Goal: Task Accomplishment & Management: Use online tool/utility

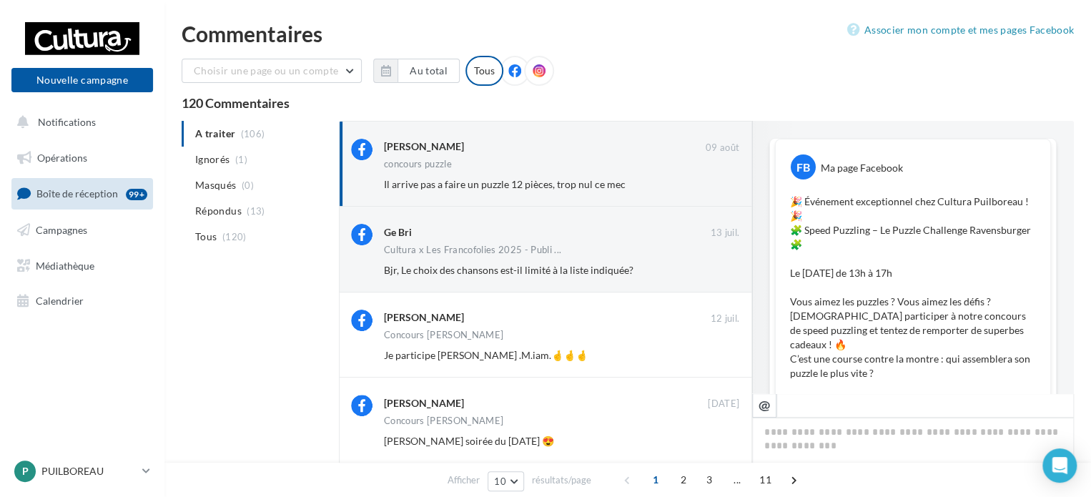
scroll to position [40, 0]
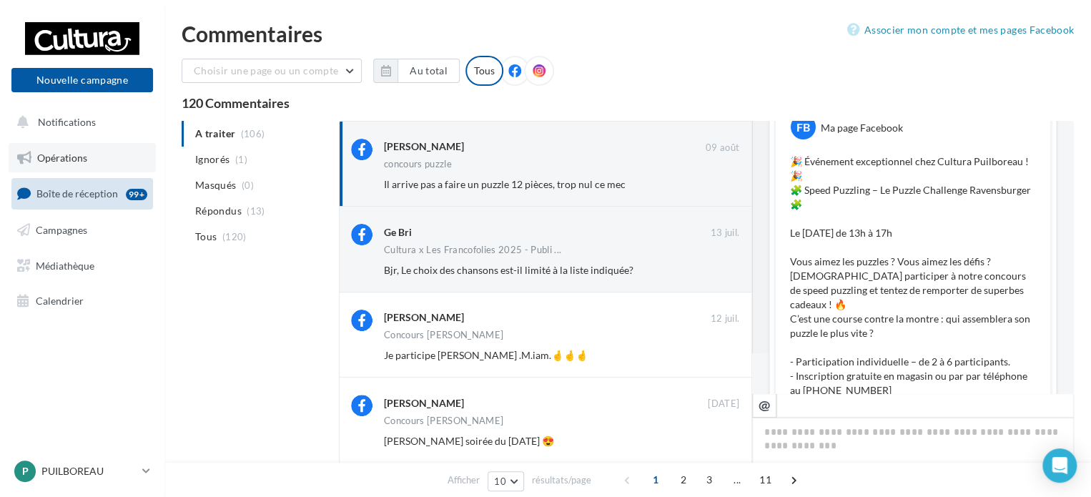
click at [77, 154] on span "Opérations" at bounding box center [62, 158] width 50 height 12
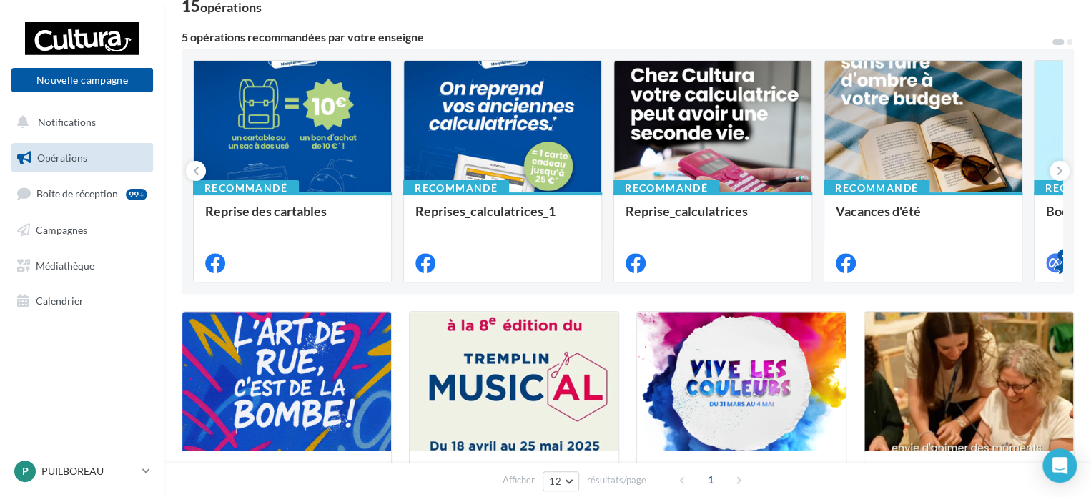
scroll to position [71, 0]
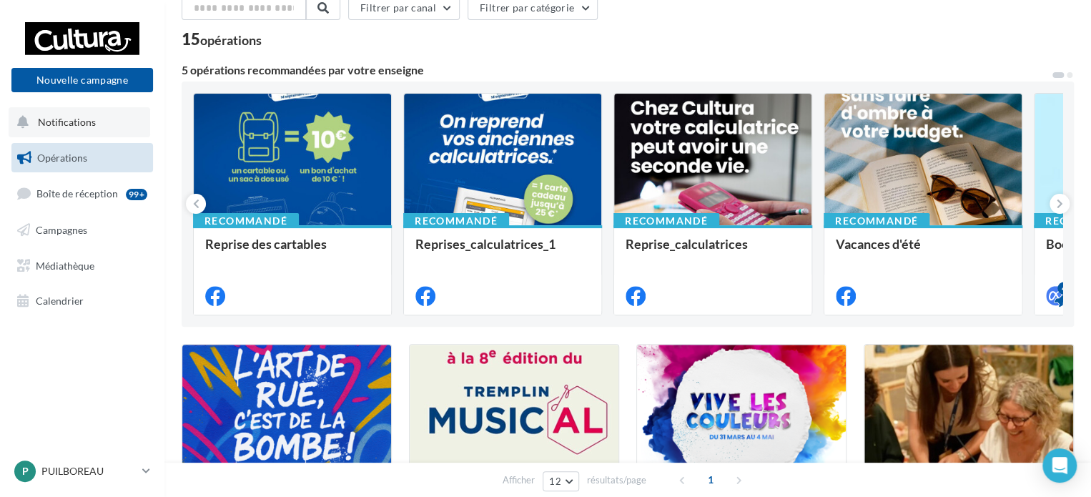
click at [89, 126] on span "Notifications" at bounding box center [67, 122] width 58 height 12
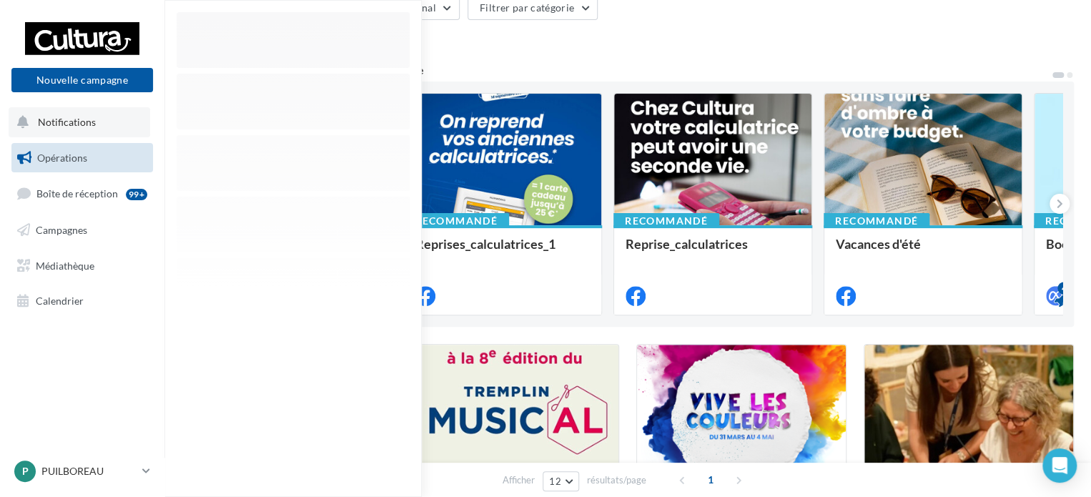
click at [88, 126] on span "Notifications" at bounding box center [67, 122] width 58 height 12
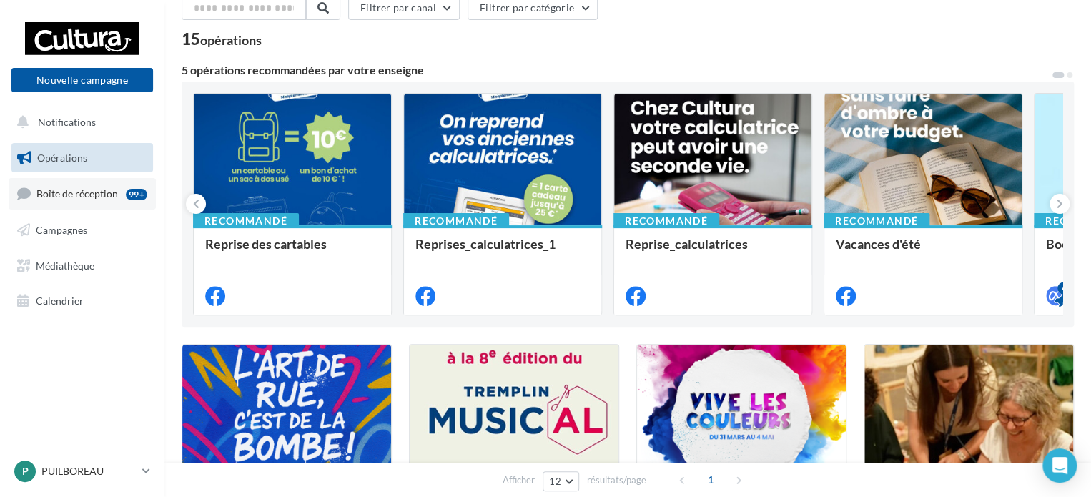
click at [99, 190] on span "Boîte de réception" at bounding box center [76, 193] width 81 height 12
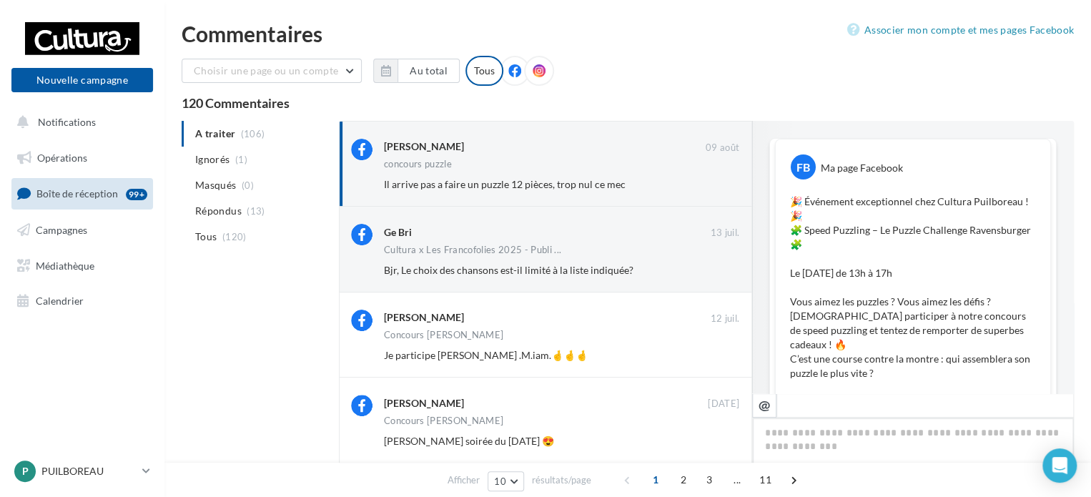
scroll to position [612, 0]
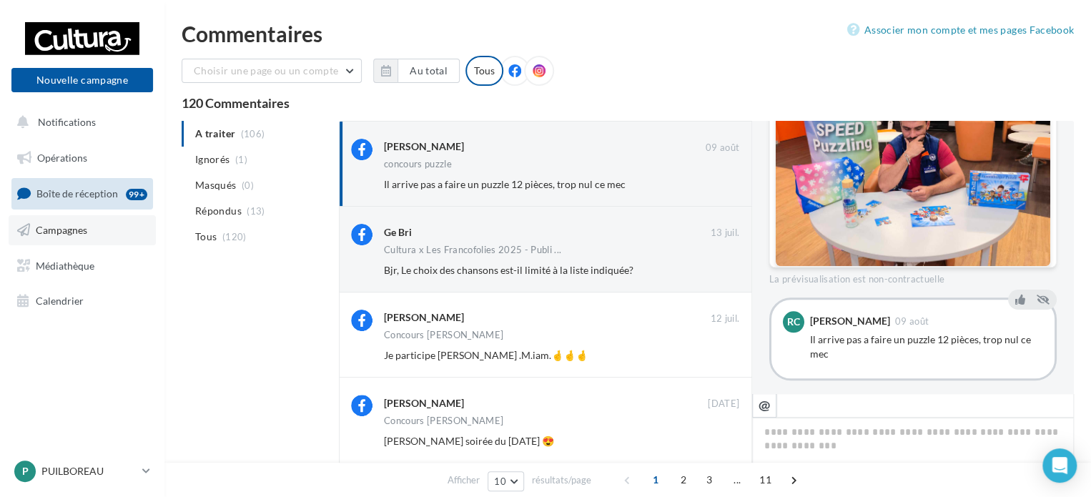
click at [101, 219] on link "Campagnes" at bounding box center [82, 230] width 147 height 30
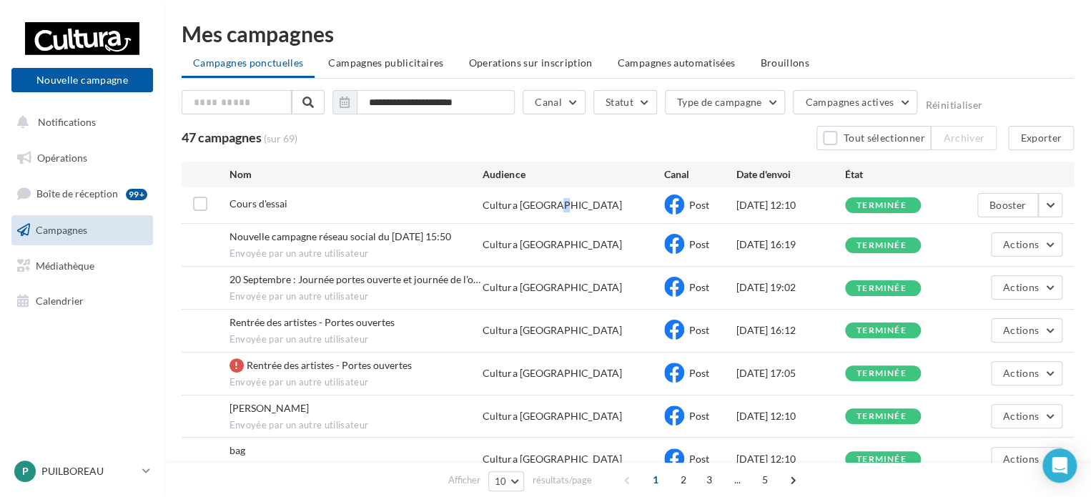
drag, startPoint x: 503, startPoint y: 199, endPoint x: 495, endPoint y: 199, distance: 7.9
click at [502, 199] on div "Cultura La Rochelle" at bounding box center [551, 205] width 139 height 14
click at [385, 202] on div "Cours d'essai" at bounding box center [356, 206] width 254 height 18
drag, startPoint x: 309, startPoint y: 202, endPoint x: 294, endPoint y: 202, distance: 15.7
click at [307, 202] on div "Cours d'essai" at bounding box center [356, 206] width 254 height 18
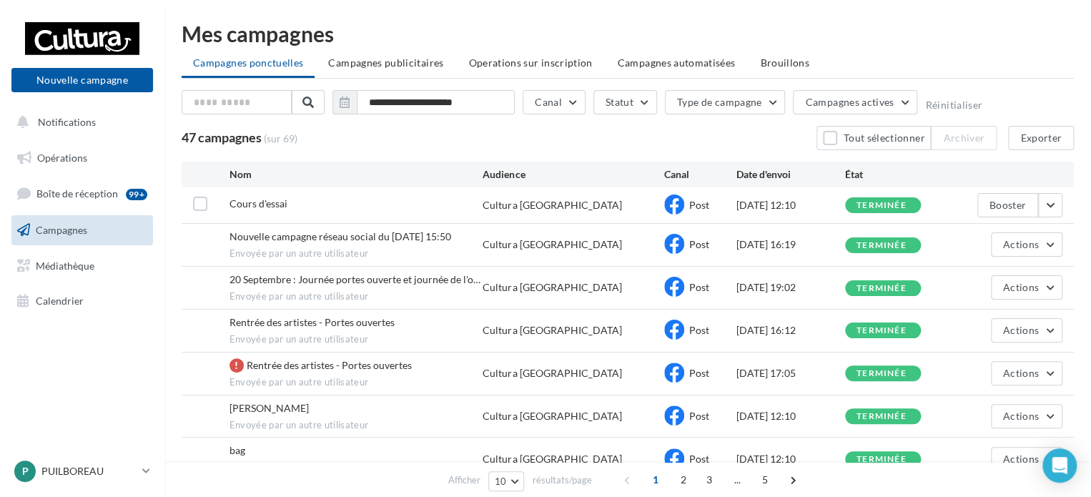
click at [258, 202] on span "Cours d'essai" at bounding box center [258, 203] width 58 height 12
drag, startPoint x: 399, startPoint y: 204, endPoint x: 510, endPoint y: 202, distance: 110.8
click at [455, 202] on div "Cours d'essai" at bounding box center [356, 206] width 254 height 18
click at [510, 202] on div "Cultura La Rochelle" at bounding box center [551, 205] width 139 height 14
click at [1021, 213] on button "Booster" at bounding box center [1007, 205] width 61 height 24
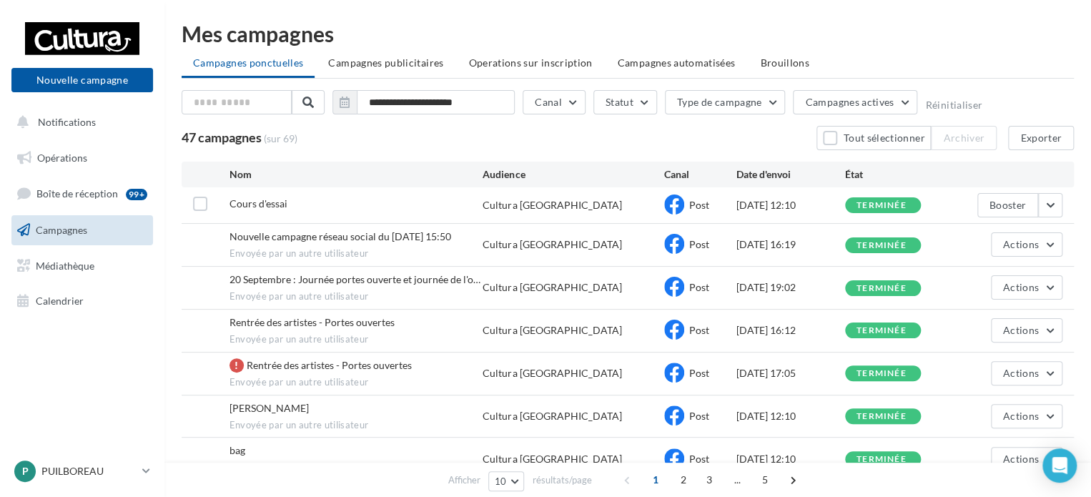
drag, startPoint x: 798, startPoint y: 214, endPoint x: 751, endPoint y: 207, distance: 47.7
click at [751, 207] on div "Cours d'essai Cultura La Rochelle Post 24/09/2025 12:10 terminée Booster" at bounding box center [628, 205] width 892 height 36
drag, startPoint x: 751, startPoint y: 207, endPoint x: 658, endPoint y: 207, distance: 92.9
click at [750, 207] on div "24/09/2025 12:10" at bounding box center [790, 205] width 109 height 14
click at [475, 207] on div "Cours d'essai" at bounding box center [356, 206] width 254 height 18
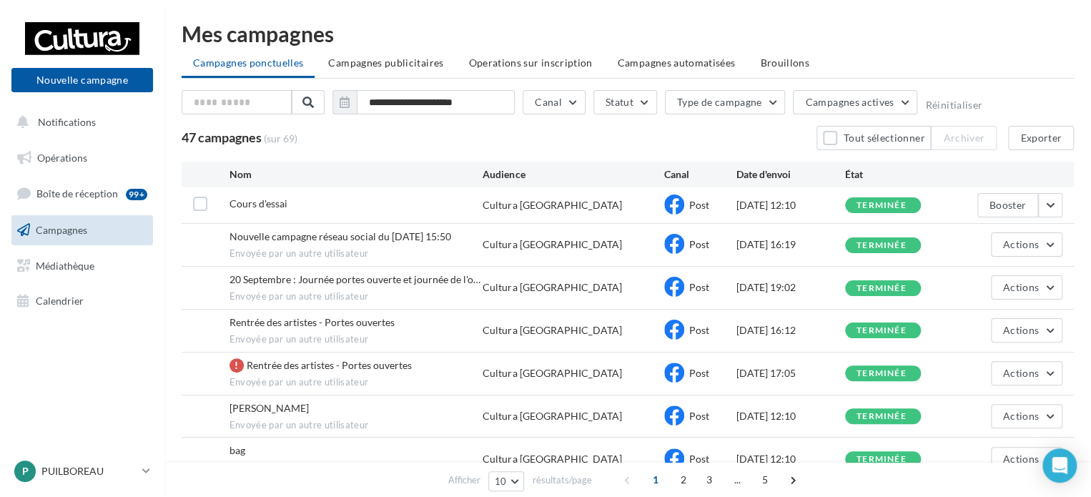
drag, startPoint x: 402, startPoint y: 205, endPoint x: 387, endPoint y: 202, distance: 15.3
click at [387, 202] on div "Cours d'essai" at bounding box center [356, 206] width 254 height 18
click at [537, 202] on div "Cultura La Rochelle" at bounding box center [551, 205] width 139 height 14
click at [535, 202] on div "Cultura La Rochelle" at bounding box center [551, 205] width 139 height 14
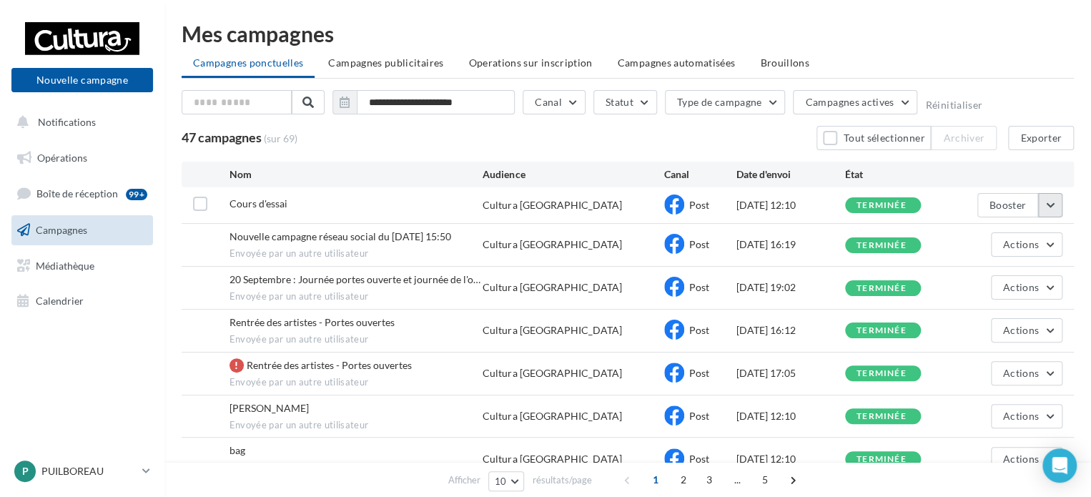
click at [1058, 213] on button "button" at bounding box center [1050, 205] width 24 height 24
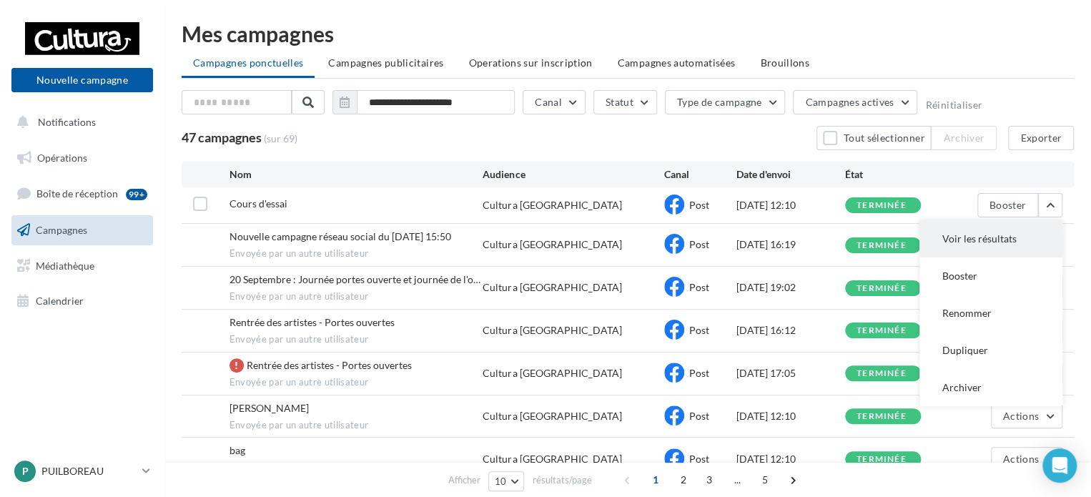
click at [1037, 230] on button "Voir les résultats" at bounding box center [990, 238] width 143 height 37
